Goal: Information Seeking & Learning: Learn about a topic

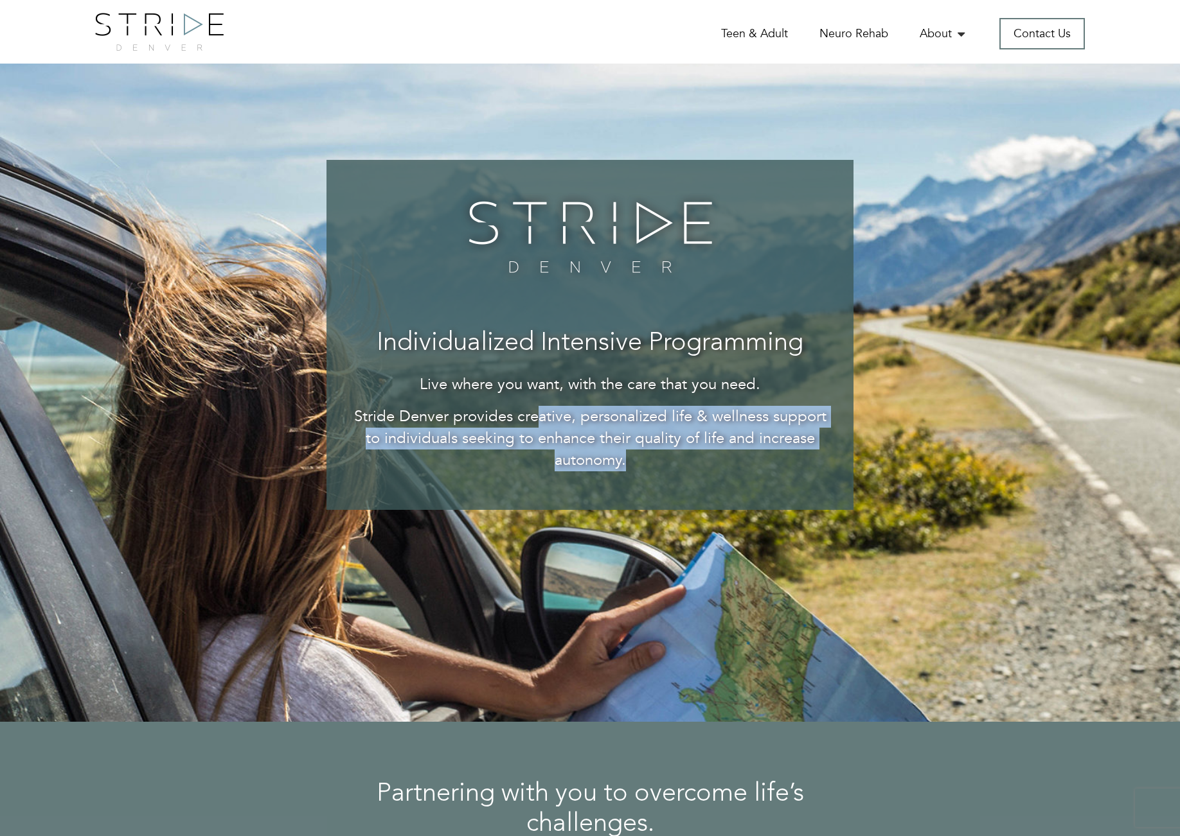
drag, startPoint x: 537, startPoint y: 425, endPoint x: 725, endPoint y: 457, distance: 190.3
click at [725, 457] on p "Stride Denver provides creative, personalized life & wellness support to indivi…" at bounding box center [589, 439] width 475 height 66
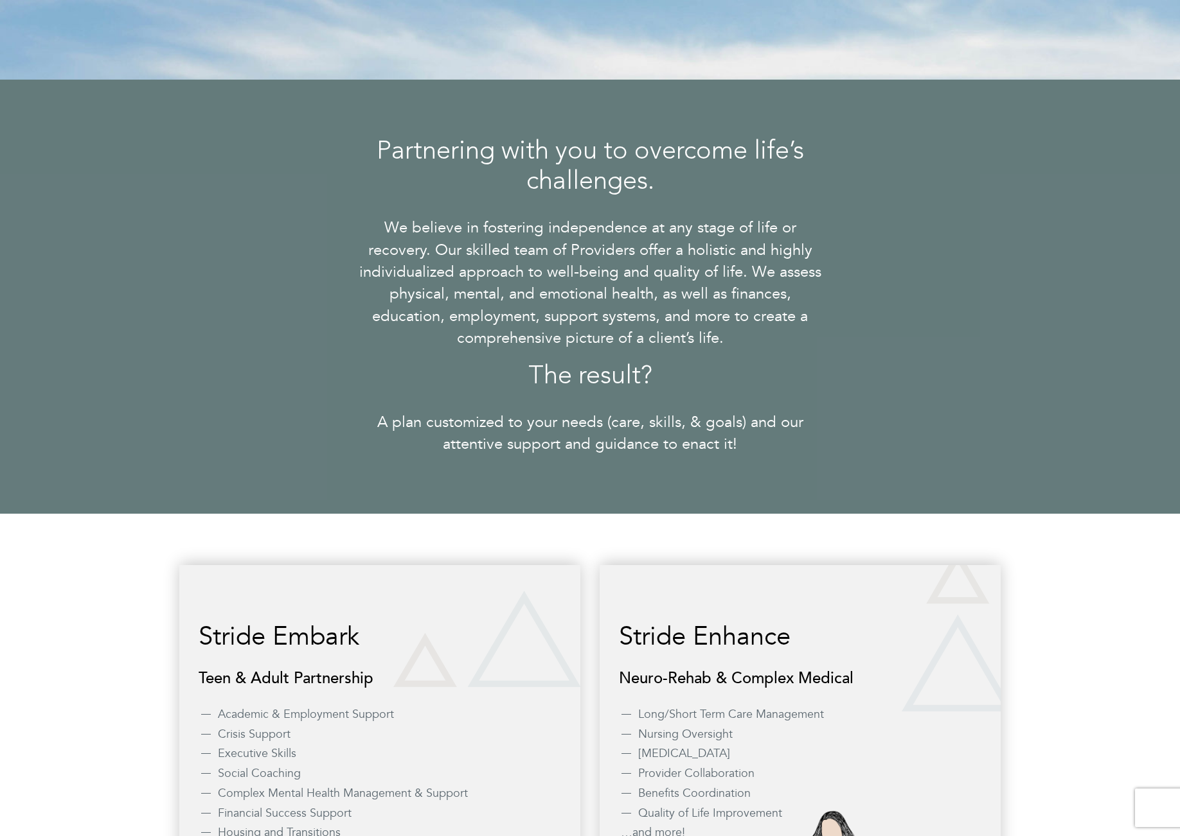
scroll to position [899, 0]
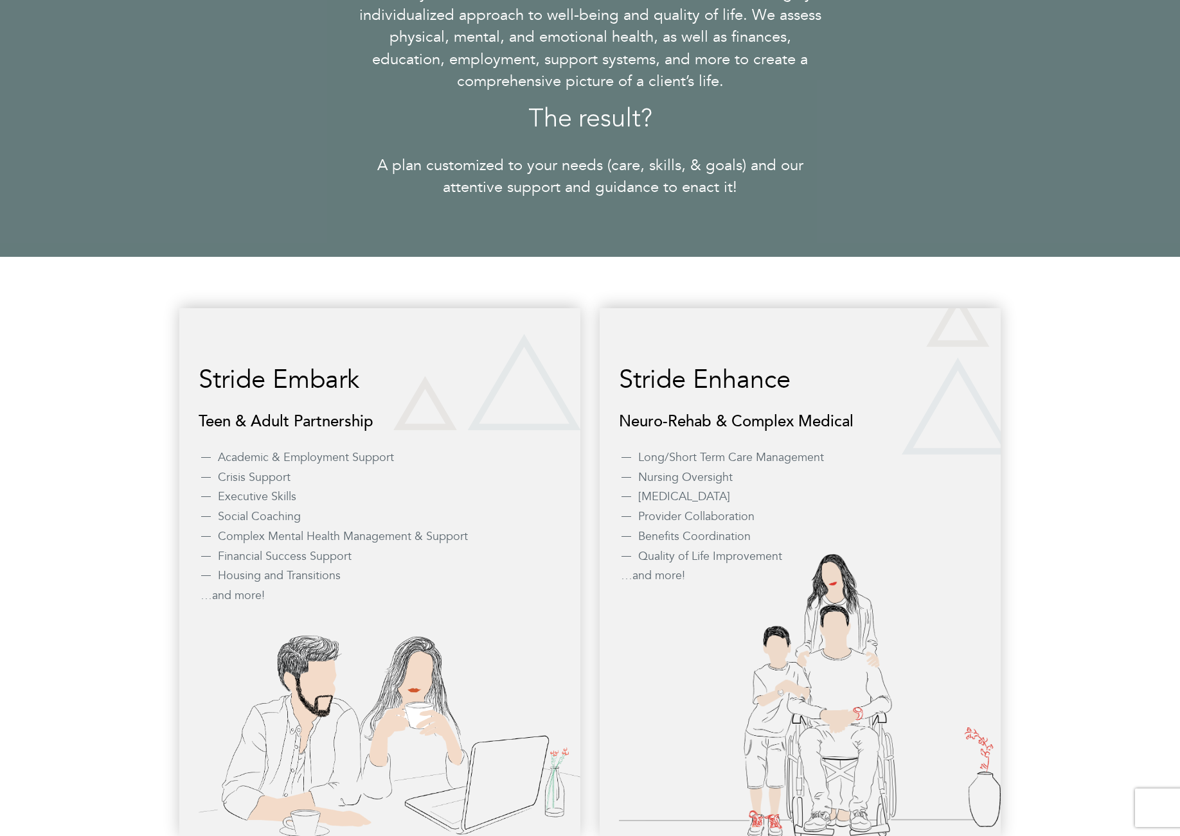
click at [757, 283] on div "Stride Embark Teen & Adult Partnership Academic & Employment Support Crisis Sup…" at bounding box center [590, 573] width 1180 height 633
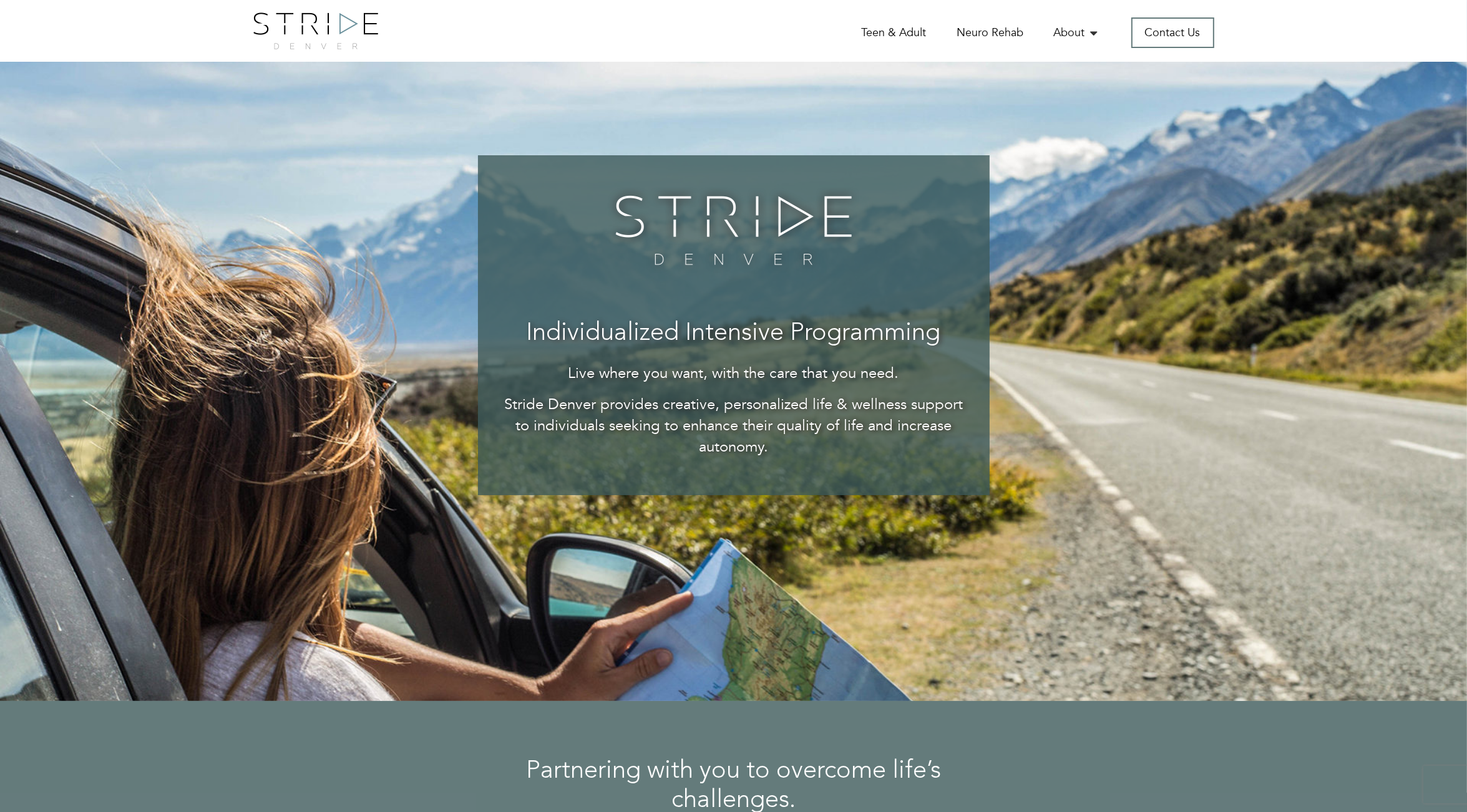
scroll to position [124, 0]
click at [1009, 38] on link "Neuro Rehab" at bounding box center [990, 34] width 67 height 17
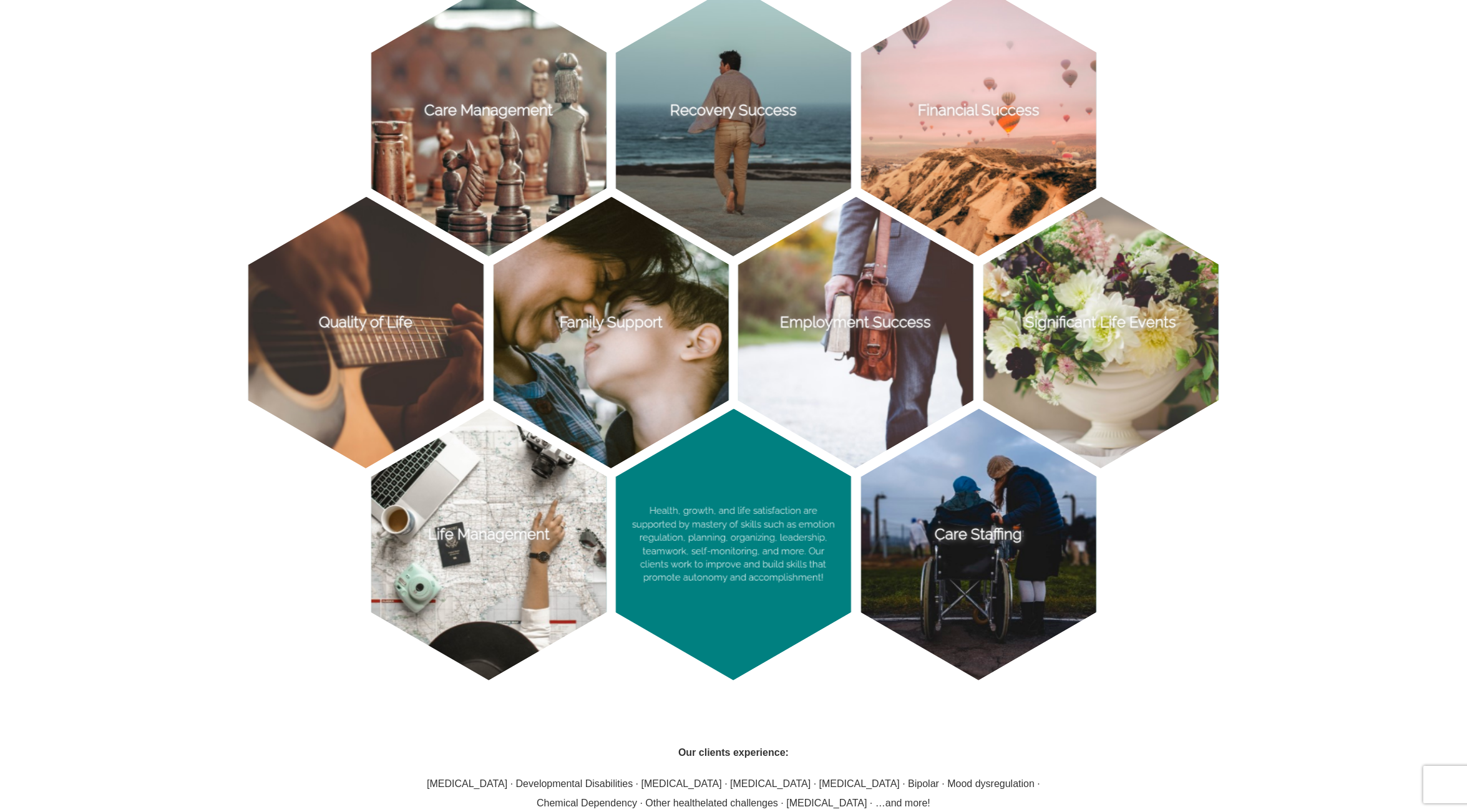
scroll to position [936, 0]
